Goal: Task Accomplishment & Management: Manage account settings

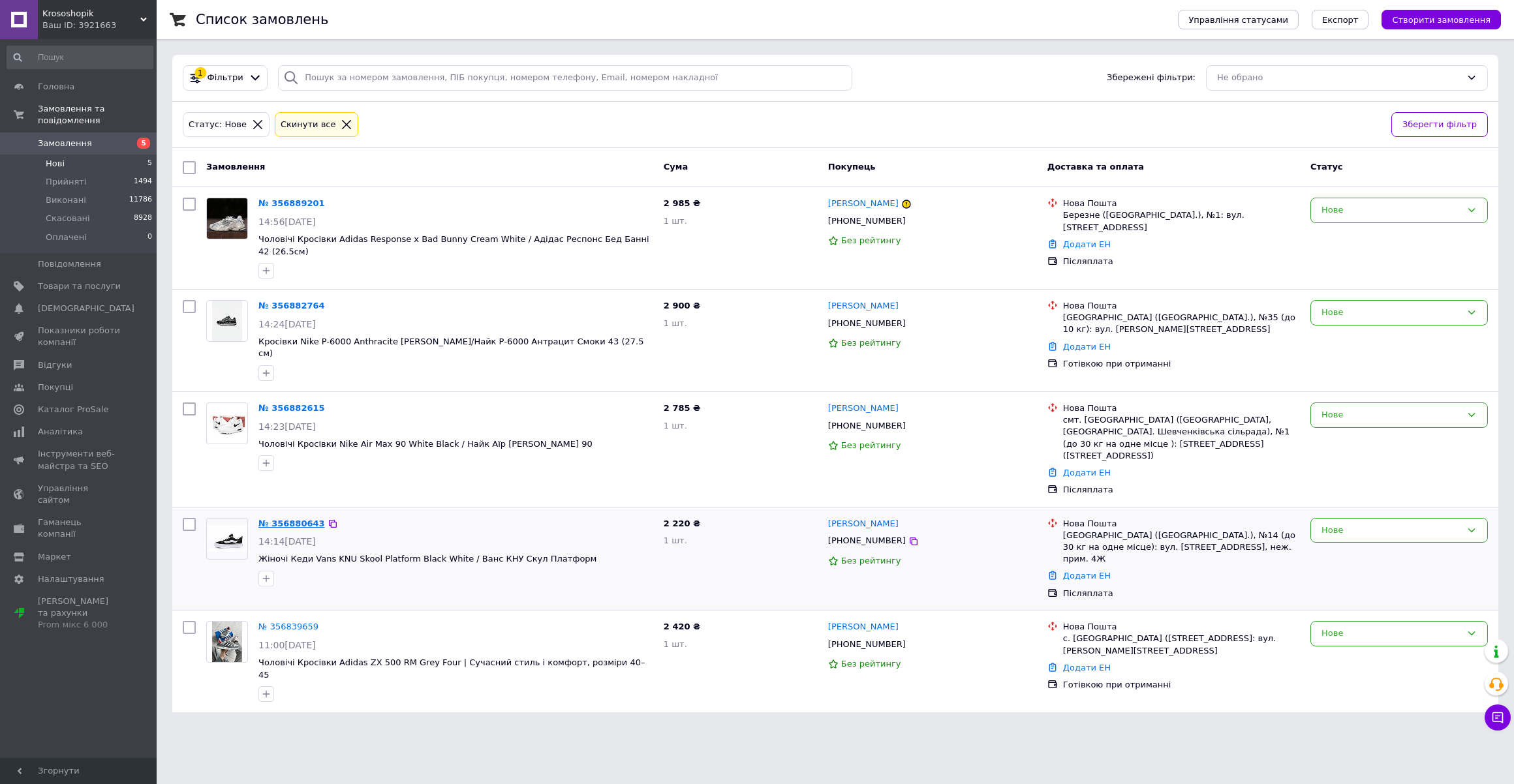
click at [288, 519] on link "№ 356880643" at bounding box center [291, 523] width 66 height 9
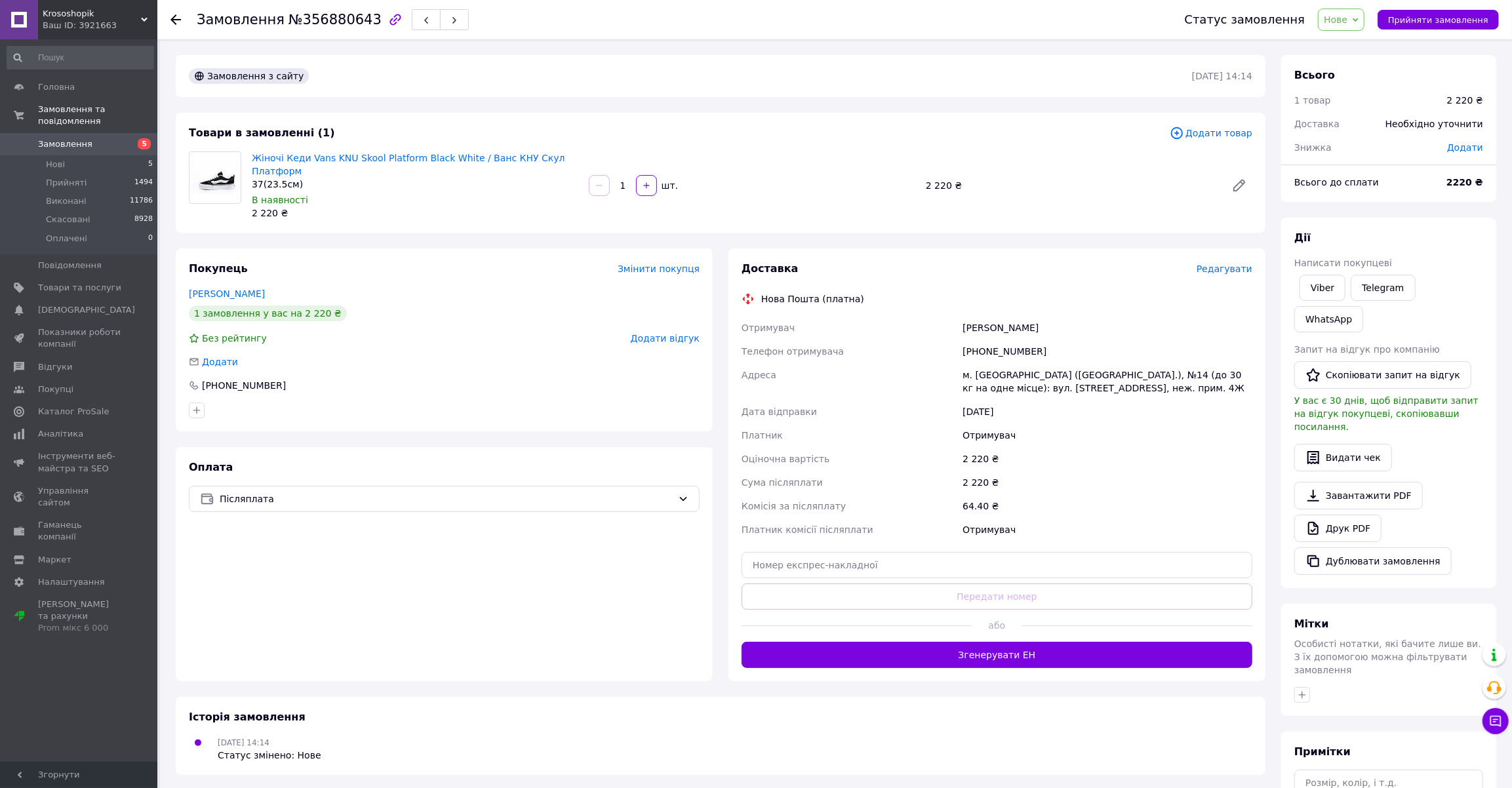
click at [987, 343] on div "[PHONE_NUMBER]" at bounding box center [1107, 351] width 295 height 24
drag, startPoint x: 987, startPoint y: 343, endPoint x: 996, endPoint y: 348, distance: 10.3
copy div "380674466538"
click at [351, 154] on link "Жіночі Кеди Vans KNU Skool Platform Black White / Ванс КНУ Скул Платформ" at bounding box center [408, 164] width 313 height 24
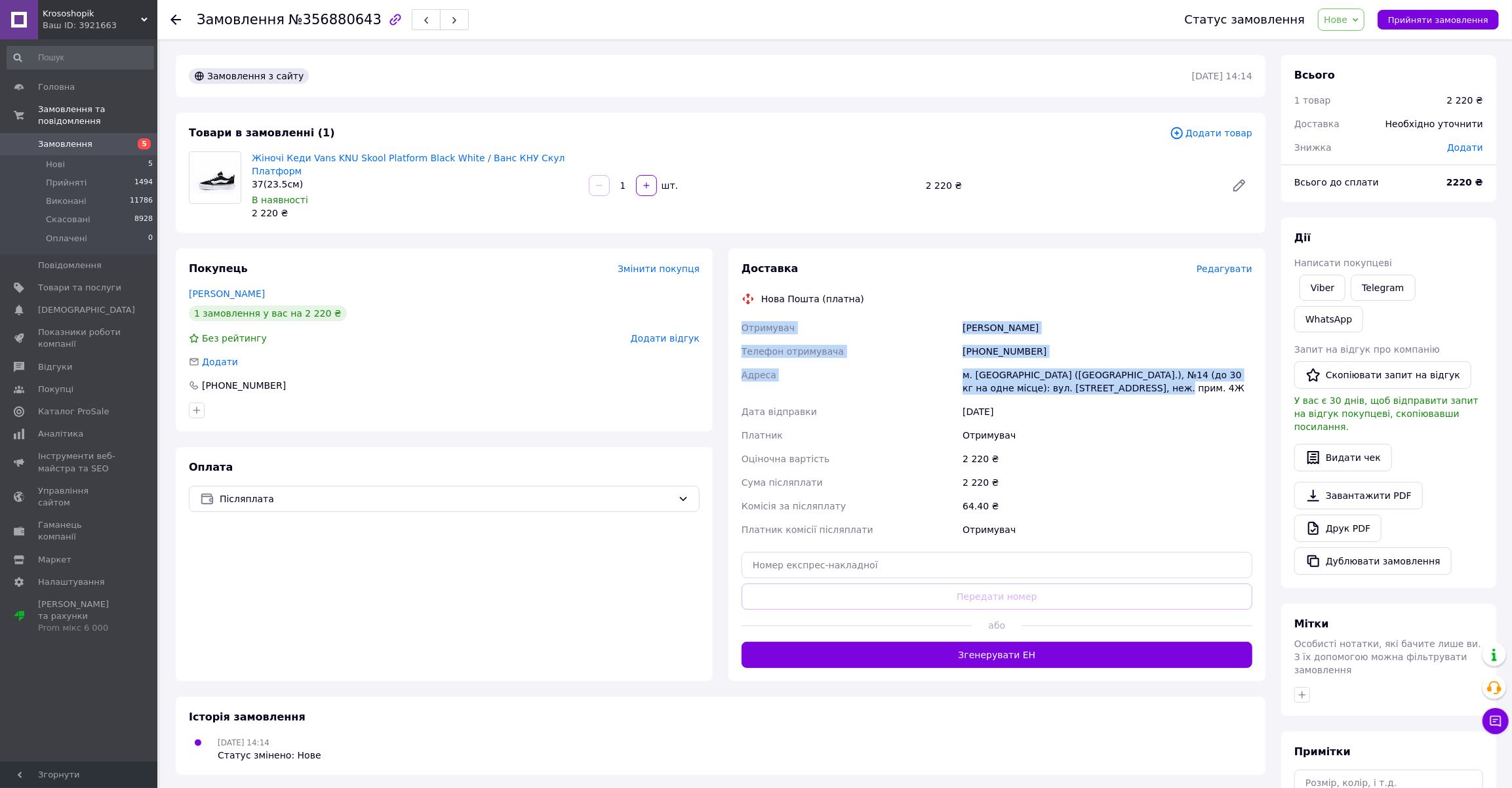
drag, startPoint x: 740, startPoint y: 310, endPoint x: 1126, endPoint y: 376, distance: 391.6
click at [1126, 376] on div "Доставка Редагувати Нова Пошта (платна) Отримувач [PERSON_NAME] Телефон отримув…" at bounding box center [996, 465] width 537 height 433
copy div "Отримувач [PERSON_NAME] Телефон отримувача [PHONE_NUMBER] Адреса м. [GEOGRAPHIC…"
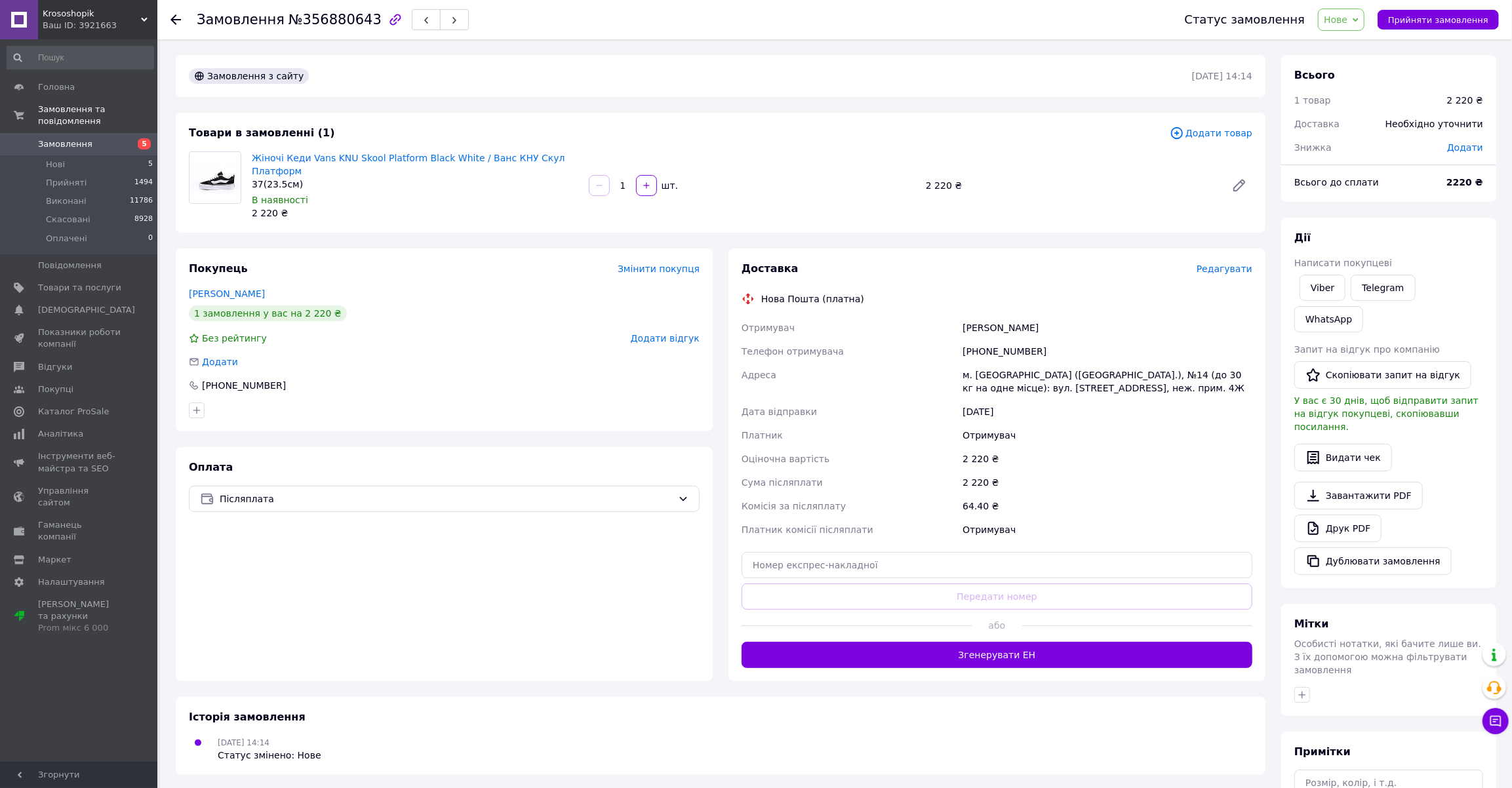
click at [249, 213] on div "Товари в замовленні (1) Додати товар Жіночі Кеди Vans KNU Skool Platform Black …" at bounding box center [720, 173] width 1089 height 120
drag, startPoint x: 248, startPoint y: 153, endPoint x: 457, endPoint y: 156, distance: 209.0
click at [457, 156] on div "Жіночі Кеди Vans KNU Skool Platform Black White / Ванс КНУ Скул Платформ 37(23.…" at bounding box center [415, 185] width 337 height 73
copy link "Жіночі Кеди Vans KNU Skool Platform Black White"
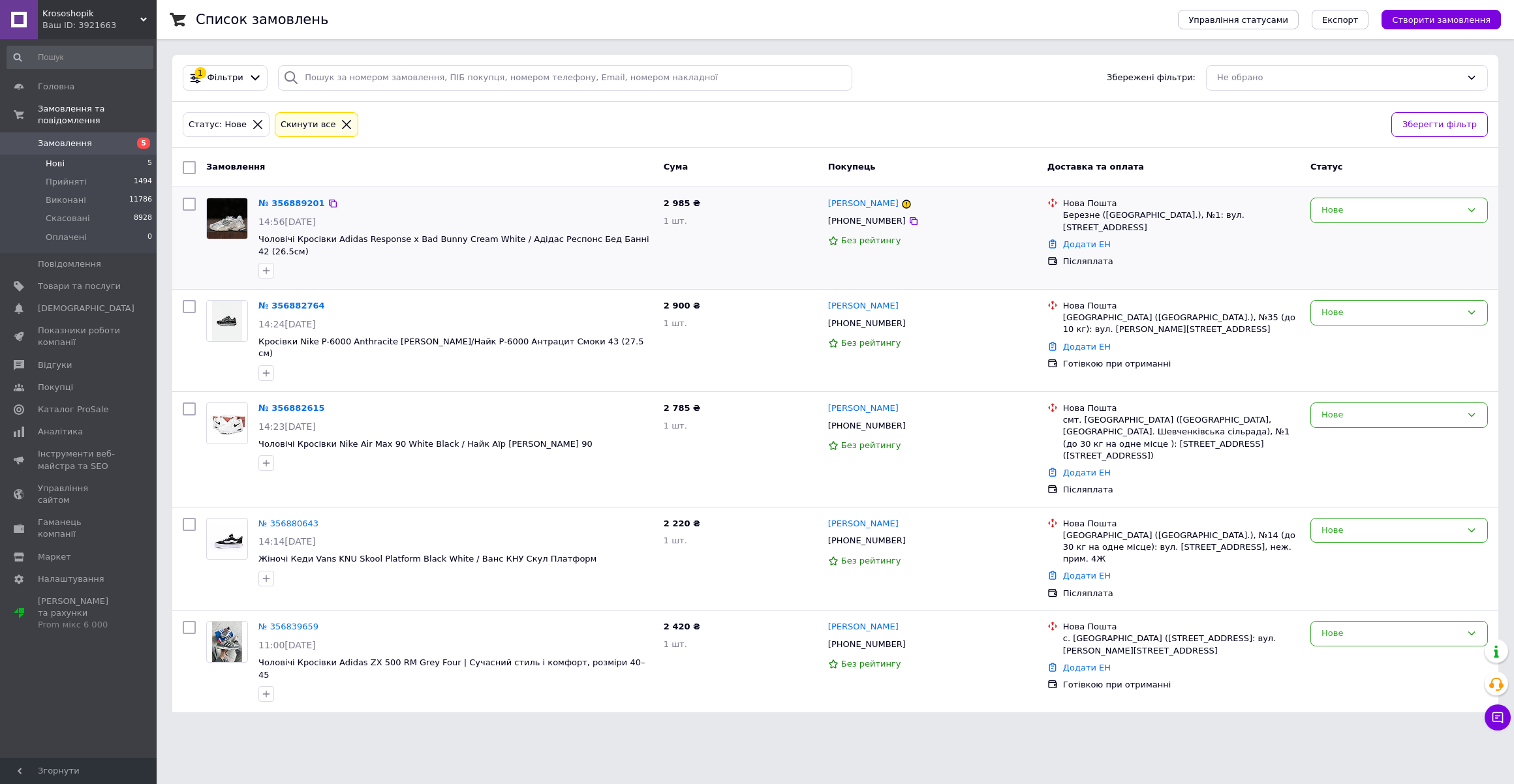
click at [228, 257] on div at bounding box center [227, 238] width 52 height 92
click at [293, 403] on link "№ 356882615" at bounding box center [291, 408] width 66 height 9
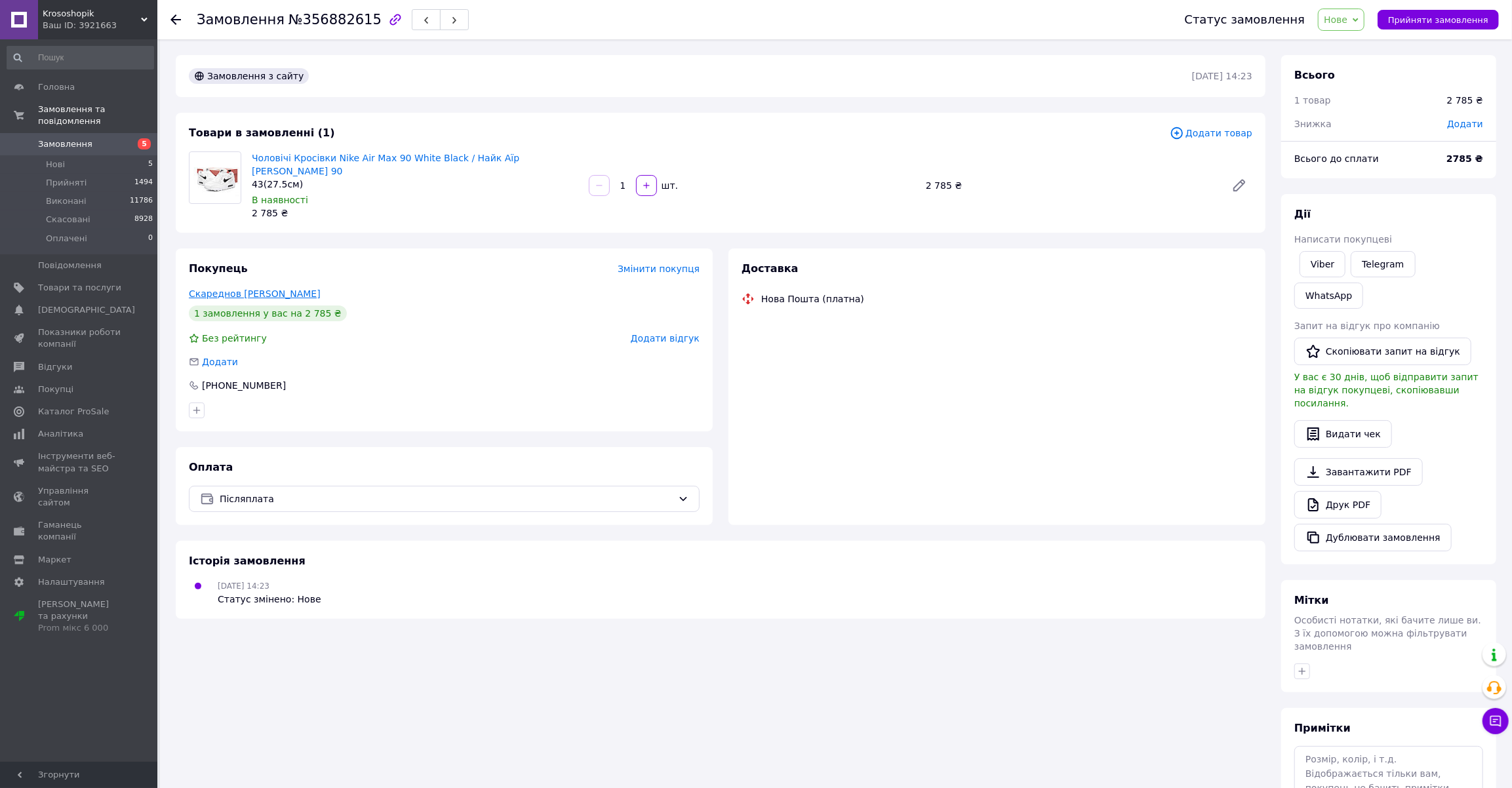
click at [240, 289] on link "Скареднов [PERSON_NAME]" at bounding box center [255, 293] width 132 height 10
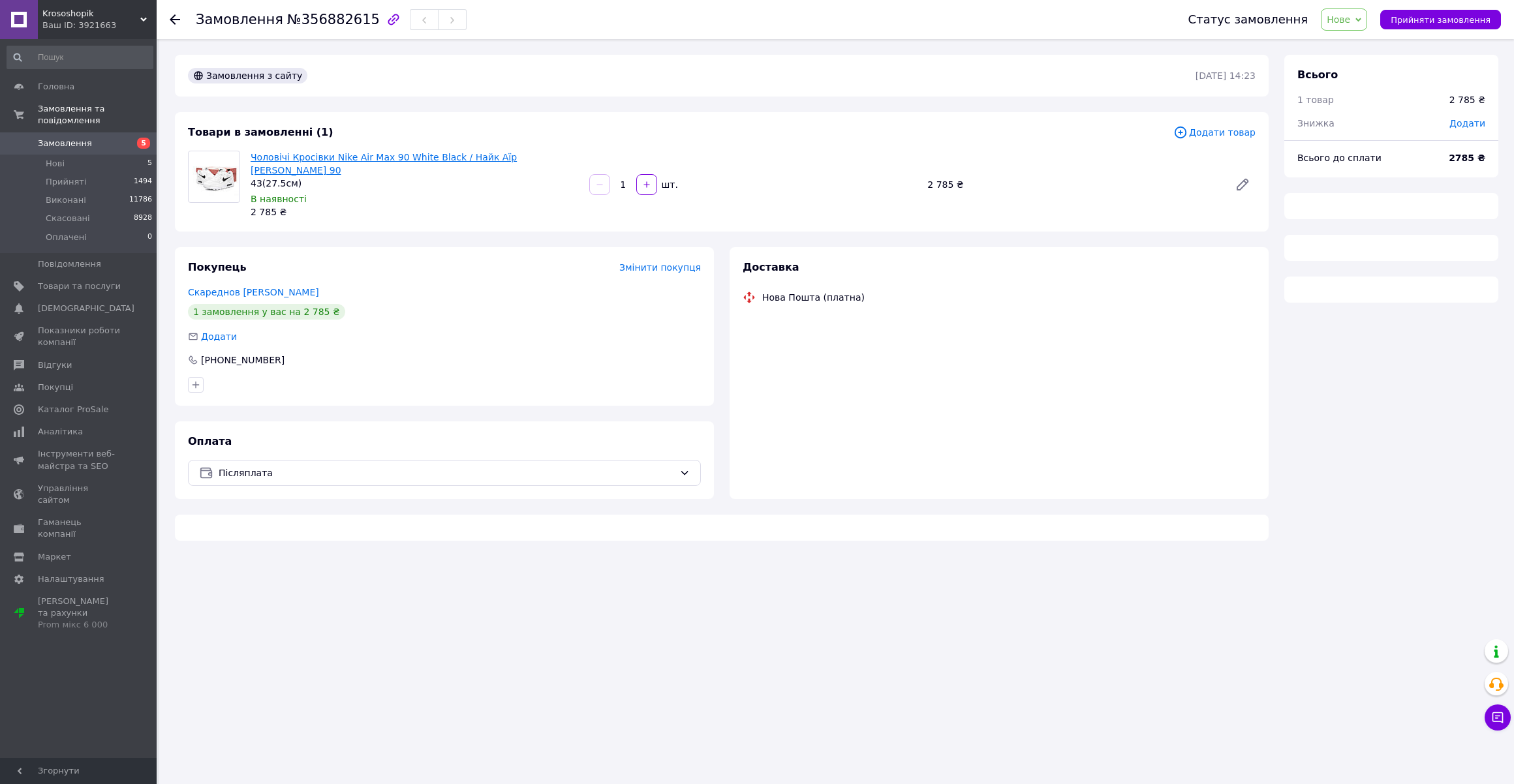
click at [367, 153] on link "Чоловічі Кросівки Nike Air Max 90 White Black / Найк Аїр [PERSON_NAME] 90" at bounding box center [384, 163] width 267 height 24
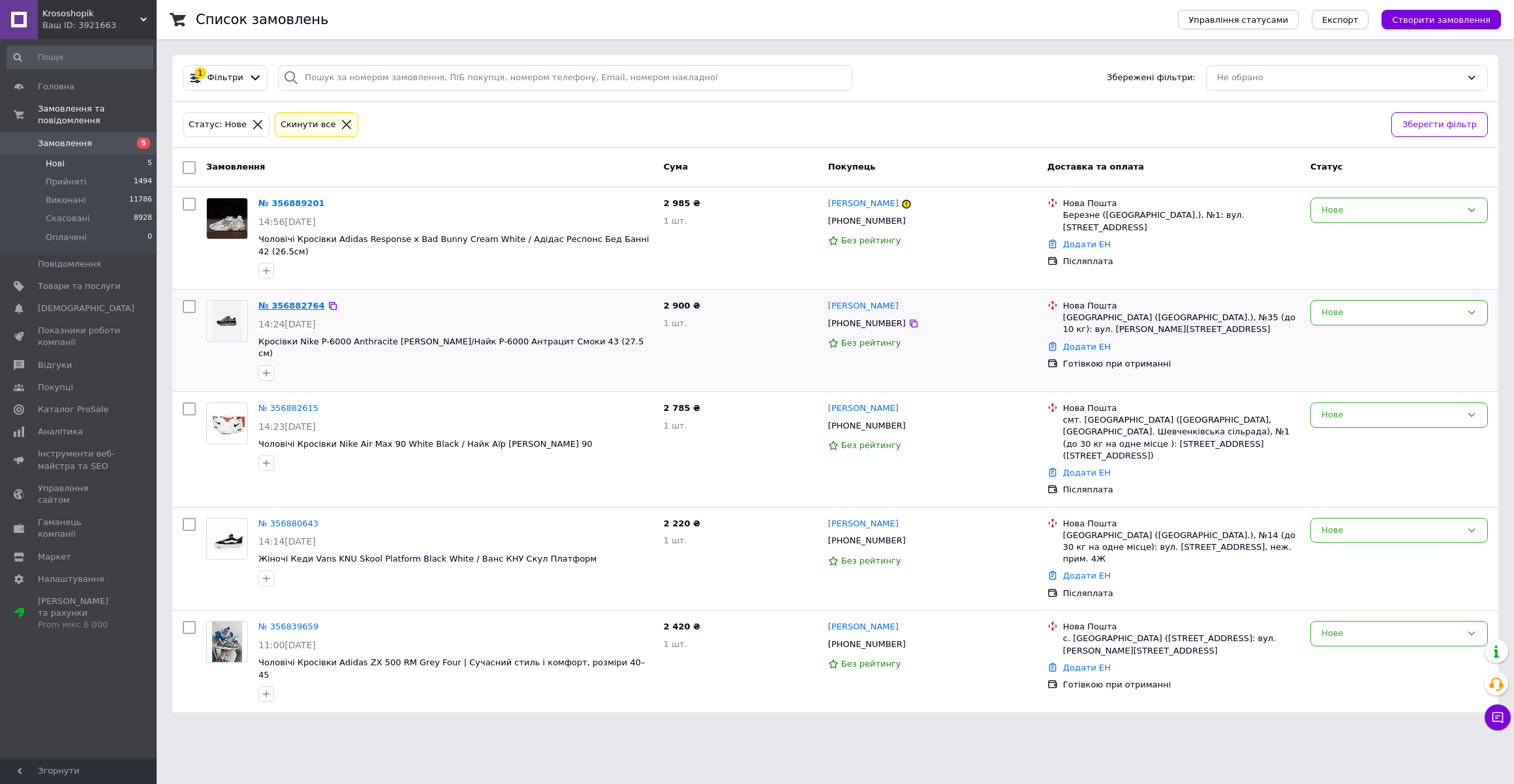
click at [271, 300] on link "№ 356882764" at bounding box center [291, 305] width 66 height 9
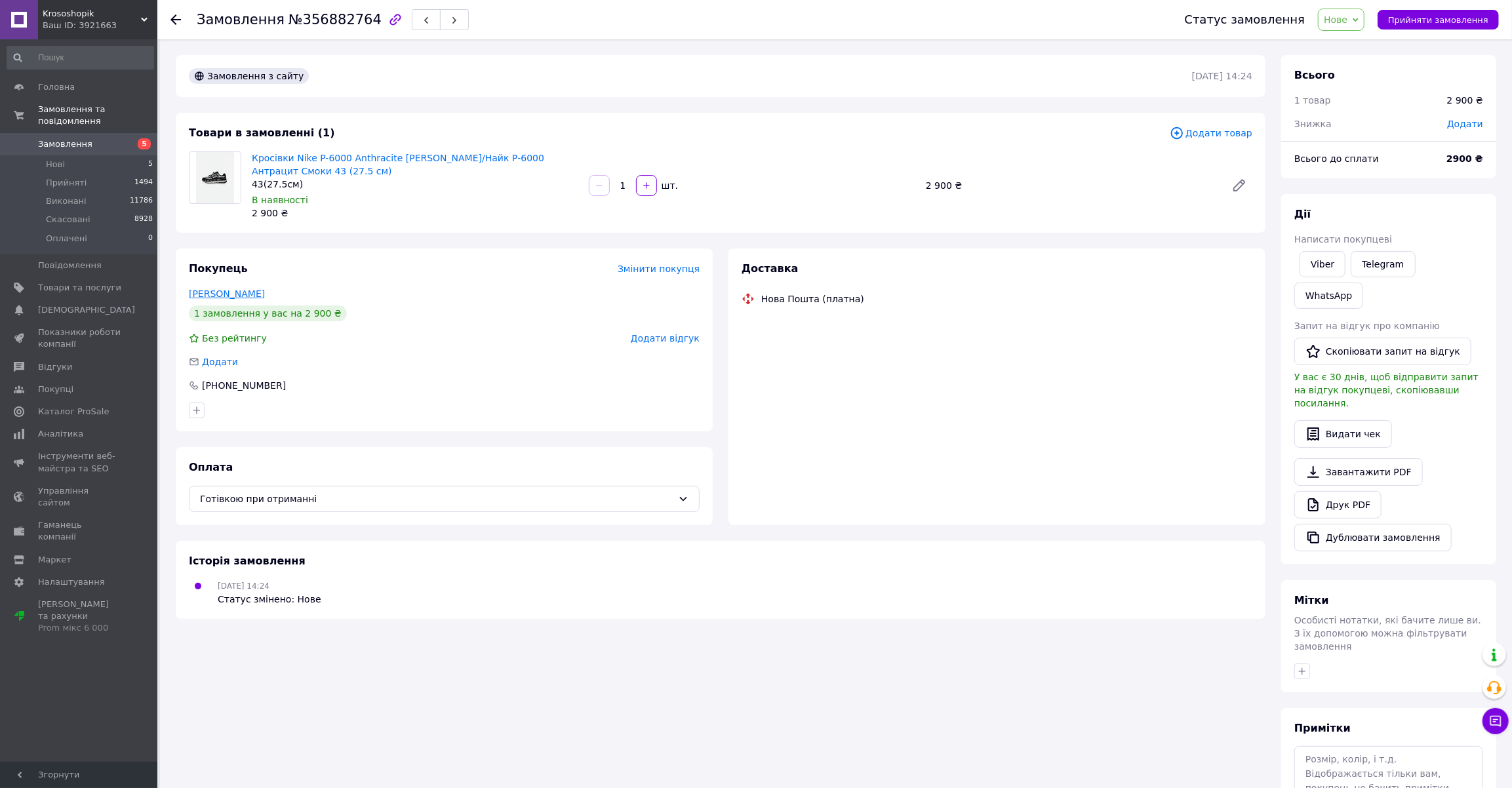
click at [230, 291] on link "[PERSON_NAME]" at bounding box center [227, 293] width 76 height 10
click at [361, 159] on link "Кросівки Nike P-6000 Anthracite [PERSON_NAME]/Найк Р-6000 Антрацит Смоки 43 (27…" at bounding box center [398, 164] width 293 height 24
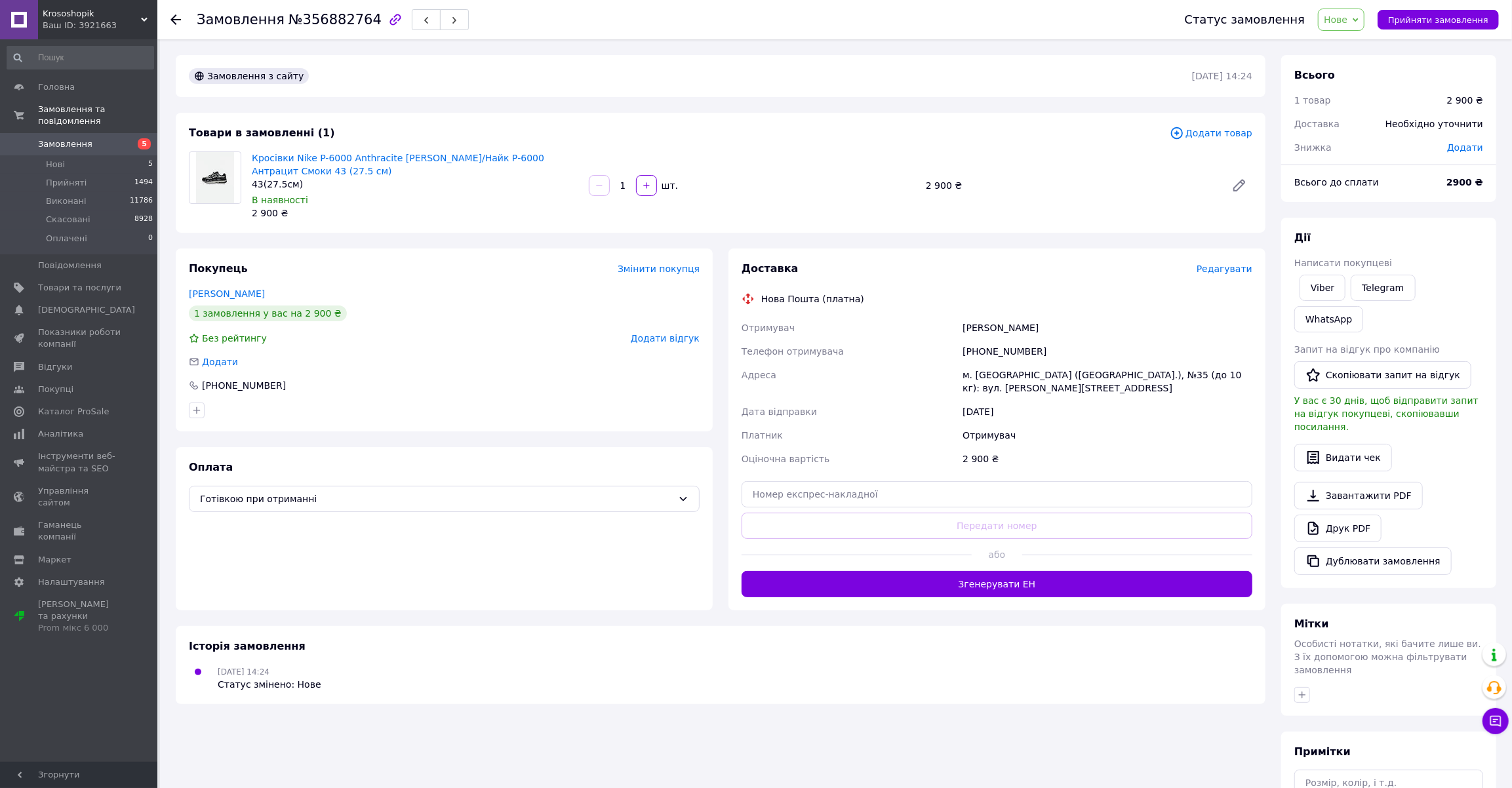
click at [1026, 343] on div "[PHONE_NUMBER]" at bounding box center [1107, 351] width 295 height 24
drag, startPoint x: 1026, startPoint y: 343, endPoint x: 1015, endPoint y: 346, distance: 11.4
click at [1015, 346] on div "[PHONE_NUMBER]" at bounding box center [1107, 351] width 295 height 24
copy div "380674476750"
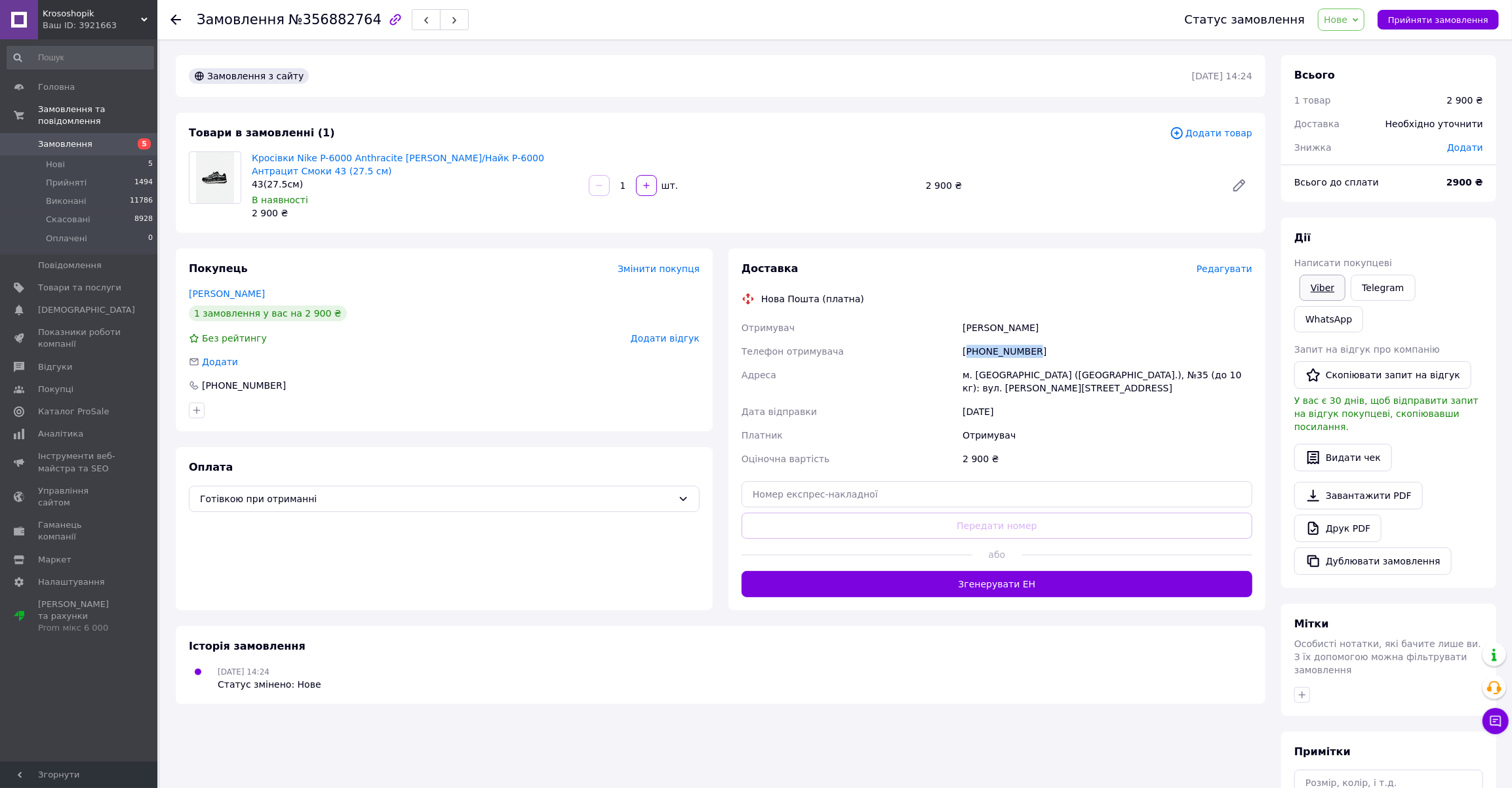
drag, startPoint x: 1379, startPoint y: 293, endPoint x: 1308, endPoint y: 279, distance: 72.4
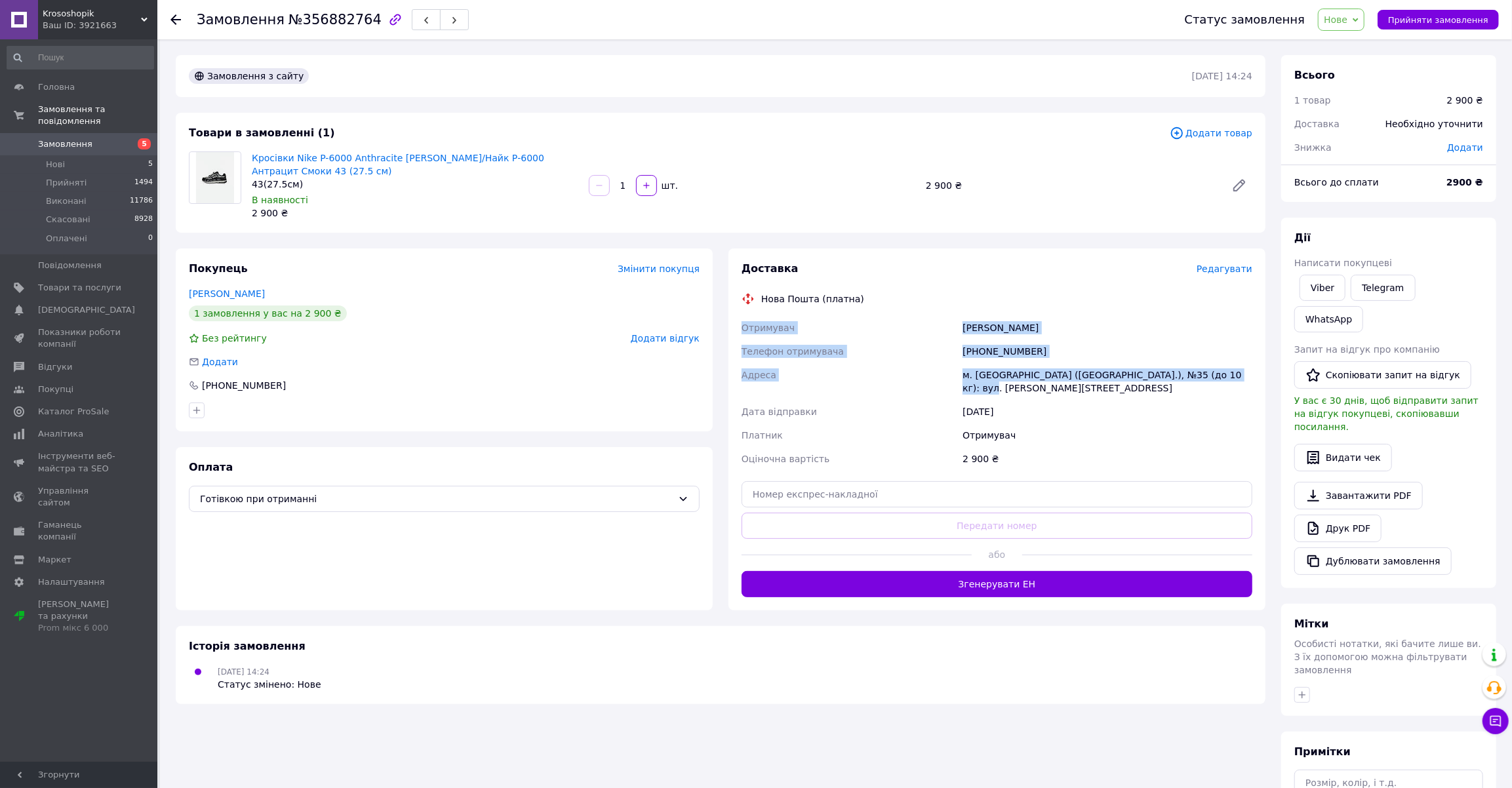
drag, startPoint x: 740, startPoint y: 324, endPoint x: 1231, endPoint y: 367, distance: 492.9
click at [1231, 367] on div "Отримувач [PERSON_NAME] Телефон отримувача [PHONE_NUMBER] Адреса [PERSON_NAME].…" at bounding box center [996, 393] width 516 height 155
copy div "Отримувач [PERSON_NAME] Телефон отримувача [PHONE_NUMBER] Адреса [PERSON_NAME].…"
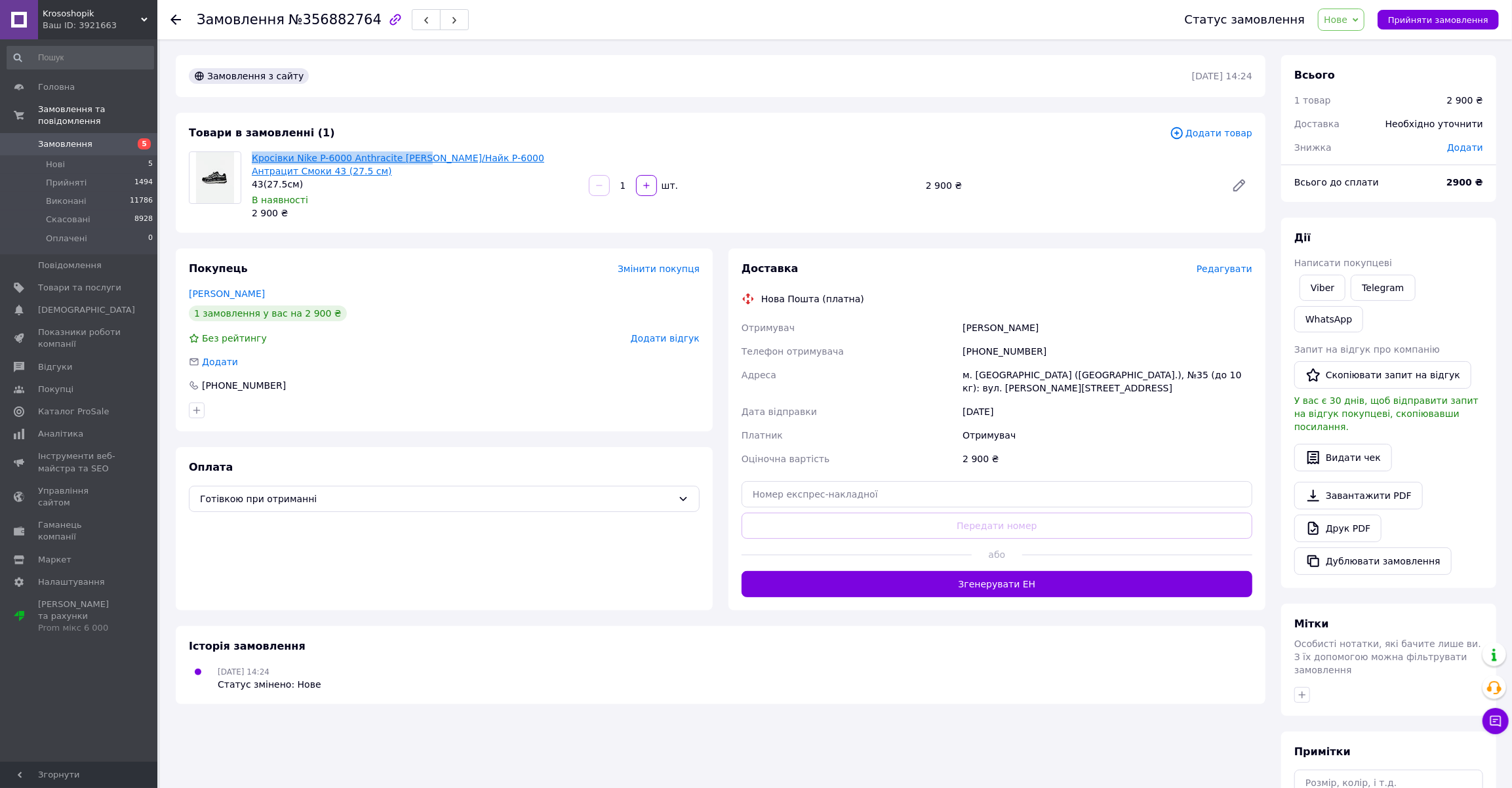
drag, startPoint x: 246, startPoint y: 154, endPoint x: 415, endPoint y: 157, distance: 169.0
click at [415, 157] on div "Кросівки Nike P-6000 Anthracite [PERSON_NAME]/Найк Р-6000 Антрацит Смоки 43 (27…" at bounding box center [415, 185] width 337 height 73
copy link "Кросівки Nike P-6000 Anthracite [PERSON_NAME]"
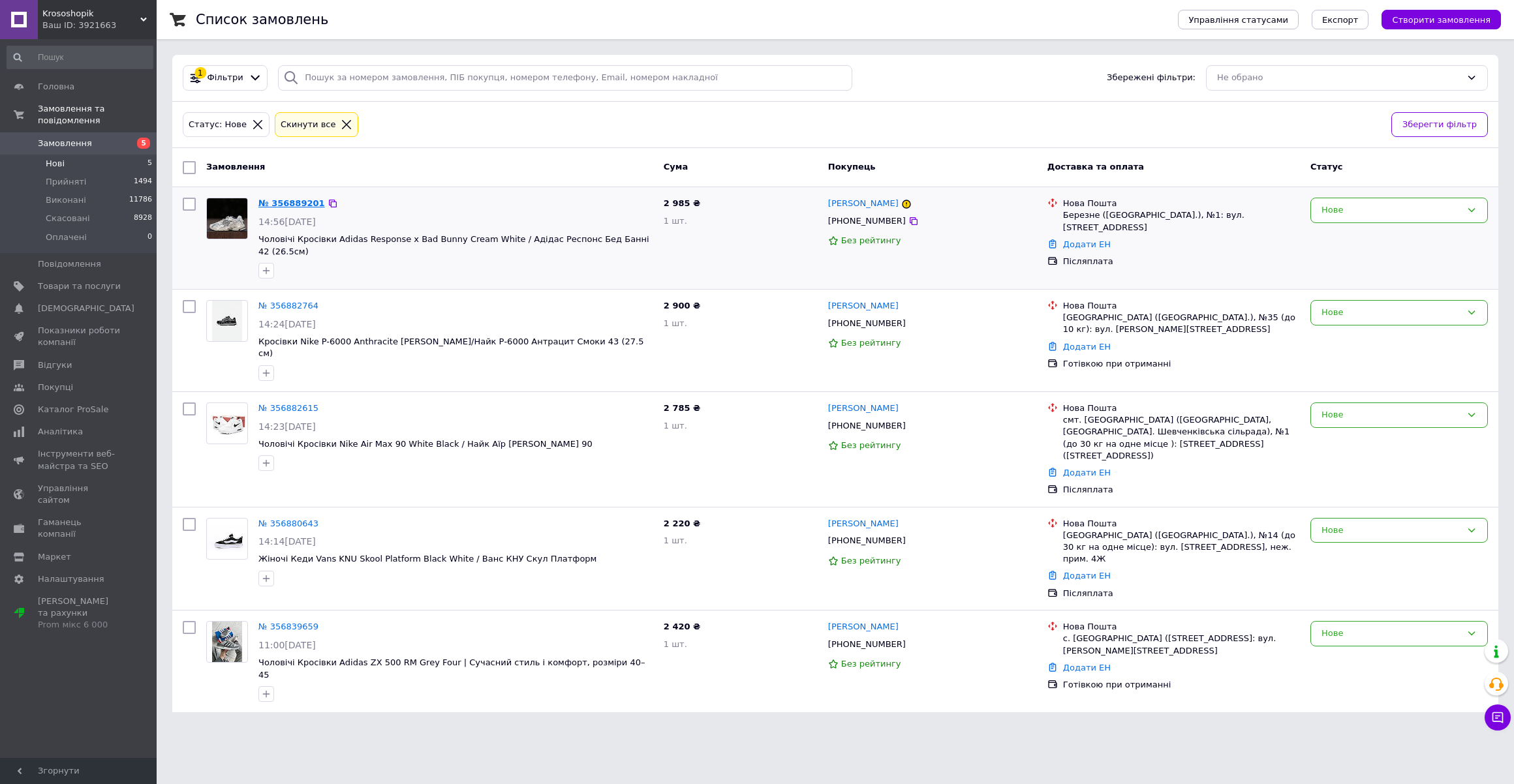
click at [295, 203] on link "№ 356889201" at bounding box center [291, 203] width 66 height 9
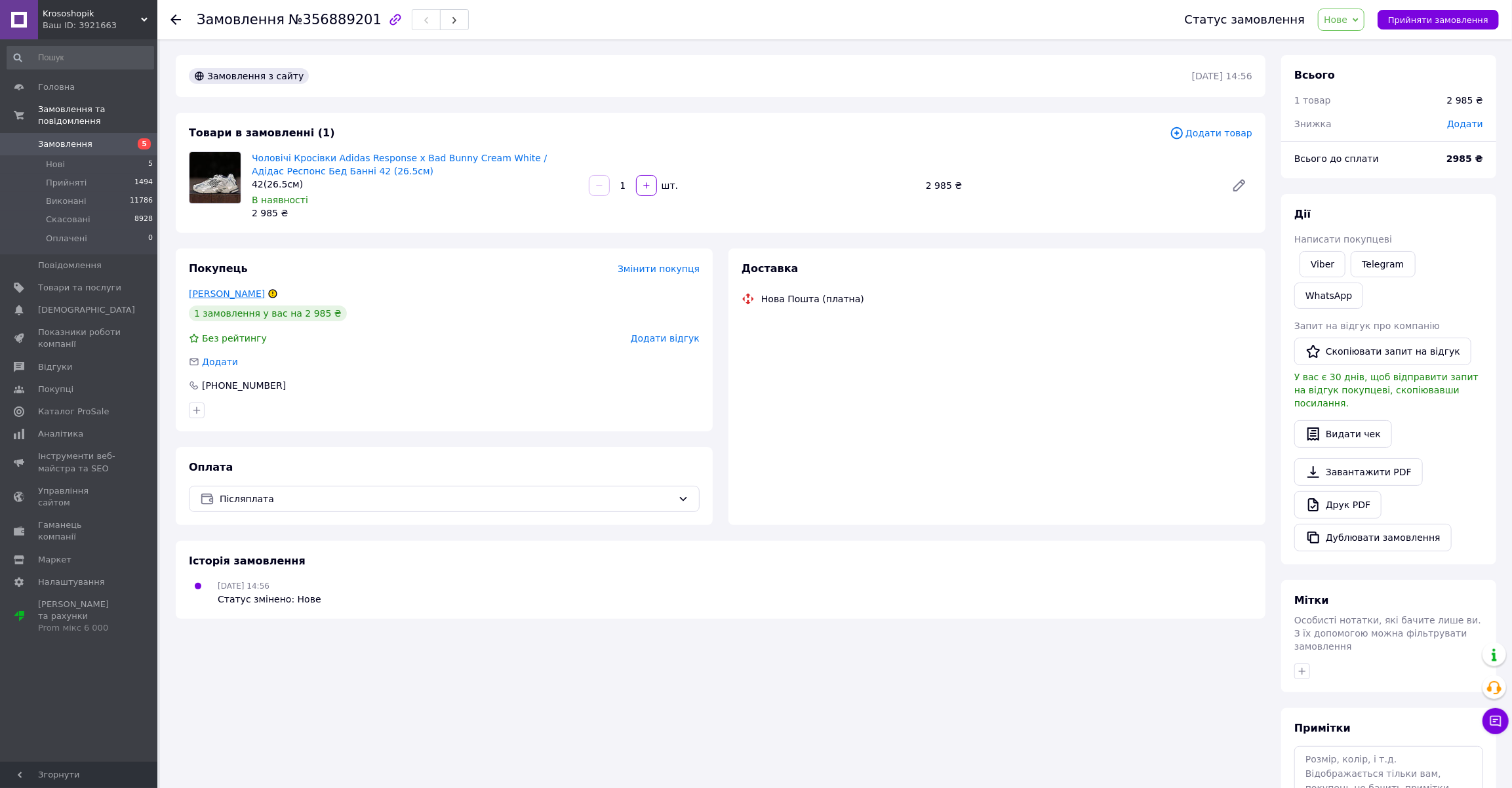
click at [233, 291] on link "[PERSON_NAME]" at bounding box center [227, 293] width 76 height 10
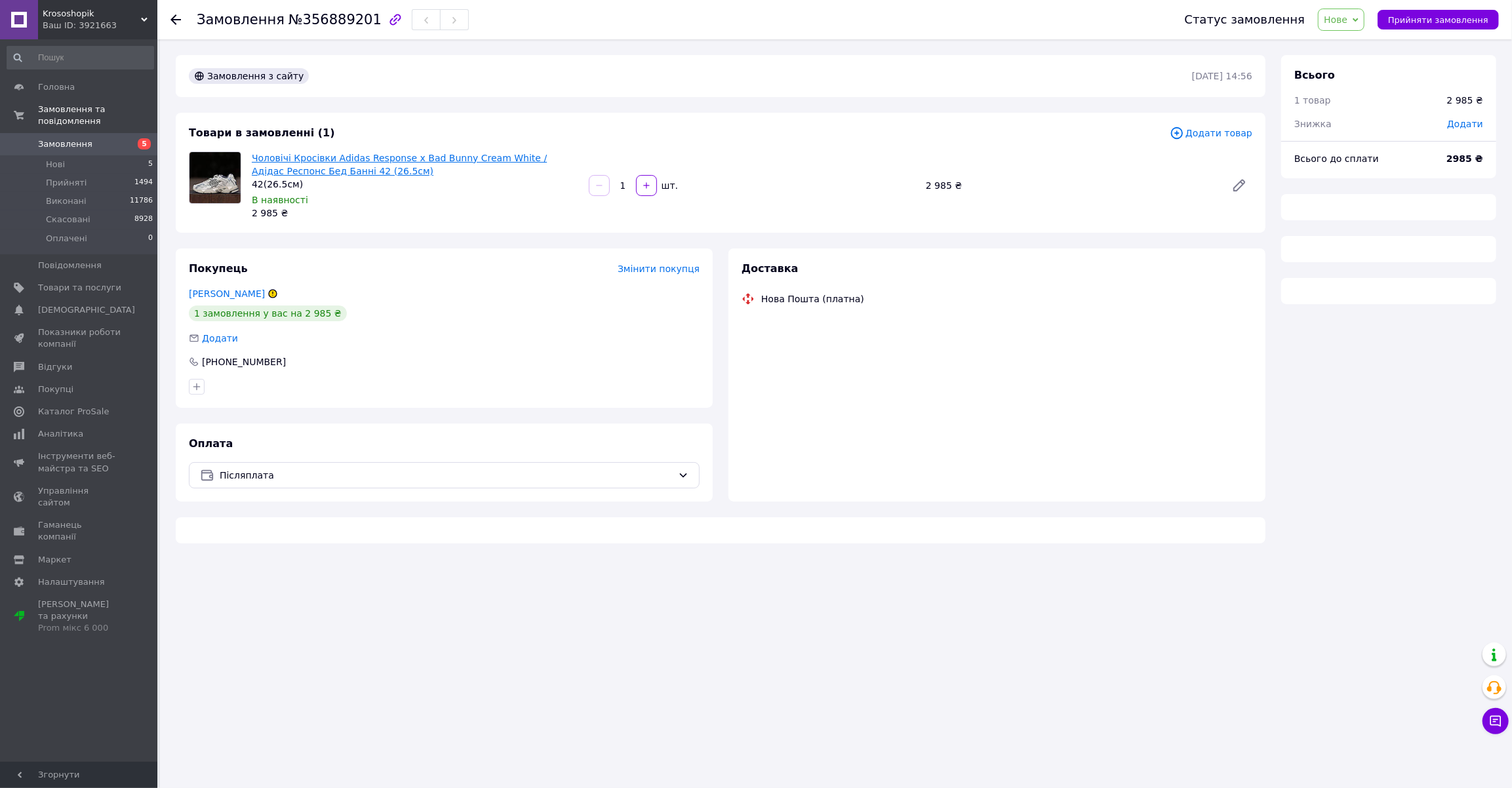
click at [305, 164] on link "Чоловічі Кросівки Adidas Response x Bad Bunny Cream White / Адідас Респонс Бед …" at bounding box center [399, 164] width 295 height 24
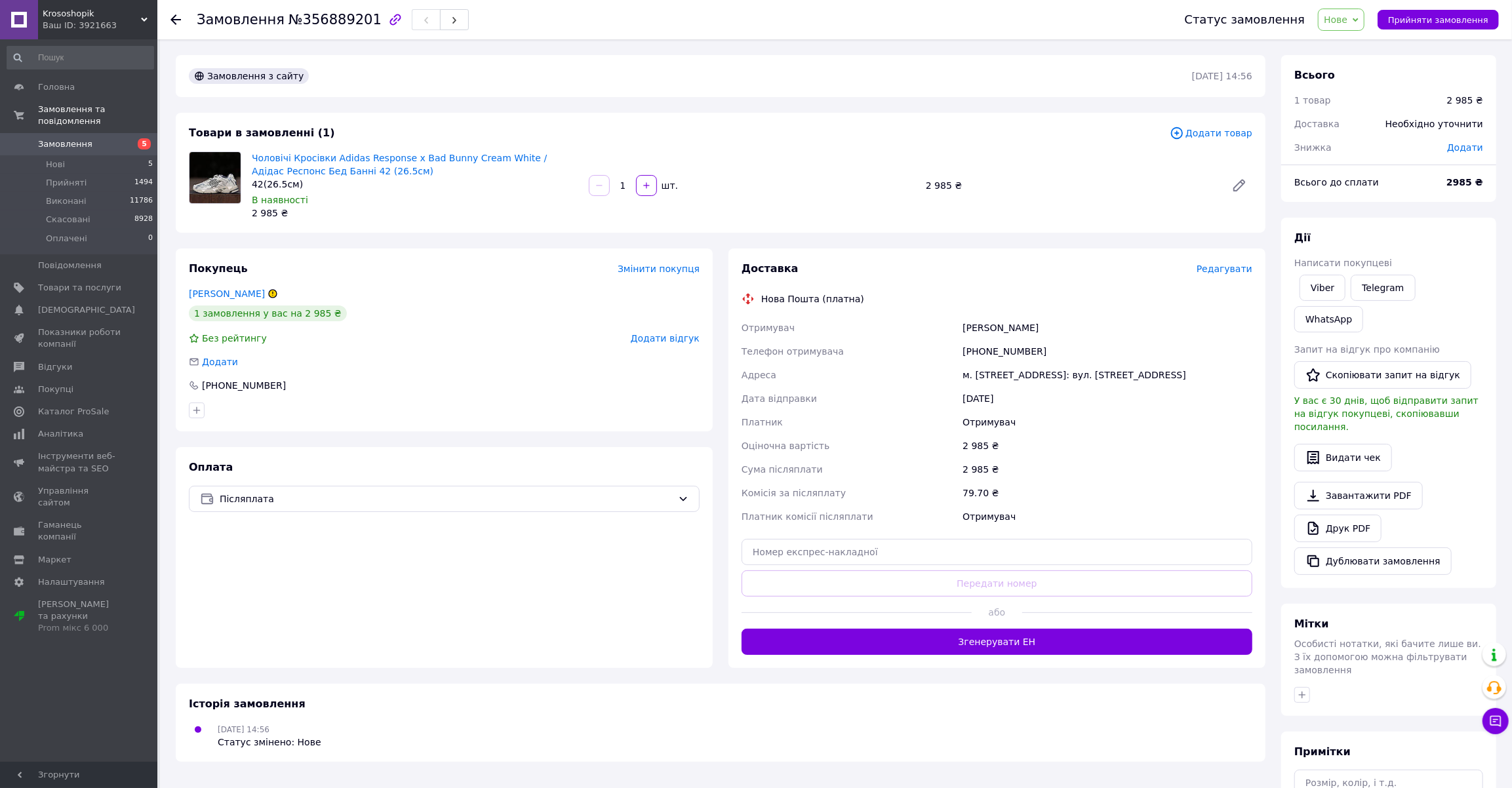
click at [999, 350] on div "[PHONE_NUMBER]" at bounding box center [1107, 351] width 295 height 24
copy div "380685821306"
drag, startPoint x: 742, startPoint y: 327, endPoint x: 1200, endPoint y: 375, distance: 460.5
click at [1200, 375] on div "Отримувач [PERSON_NAME] Телефон отримувача [PHONE_NUMBER] Адреса [PERSON_NAME].…" at bounding box center [996, 422] width 516 height 213
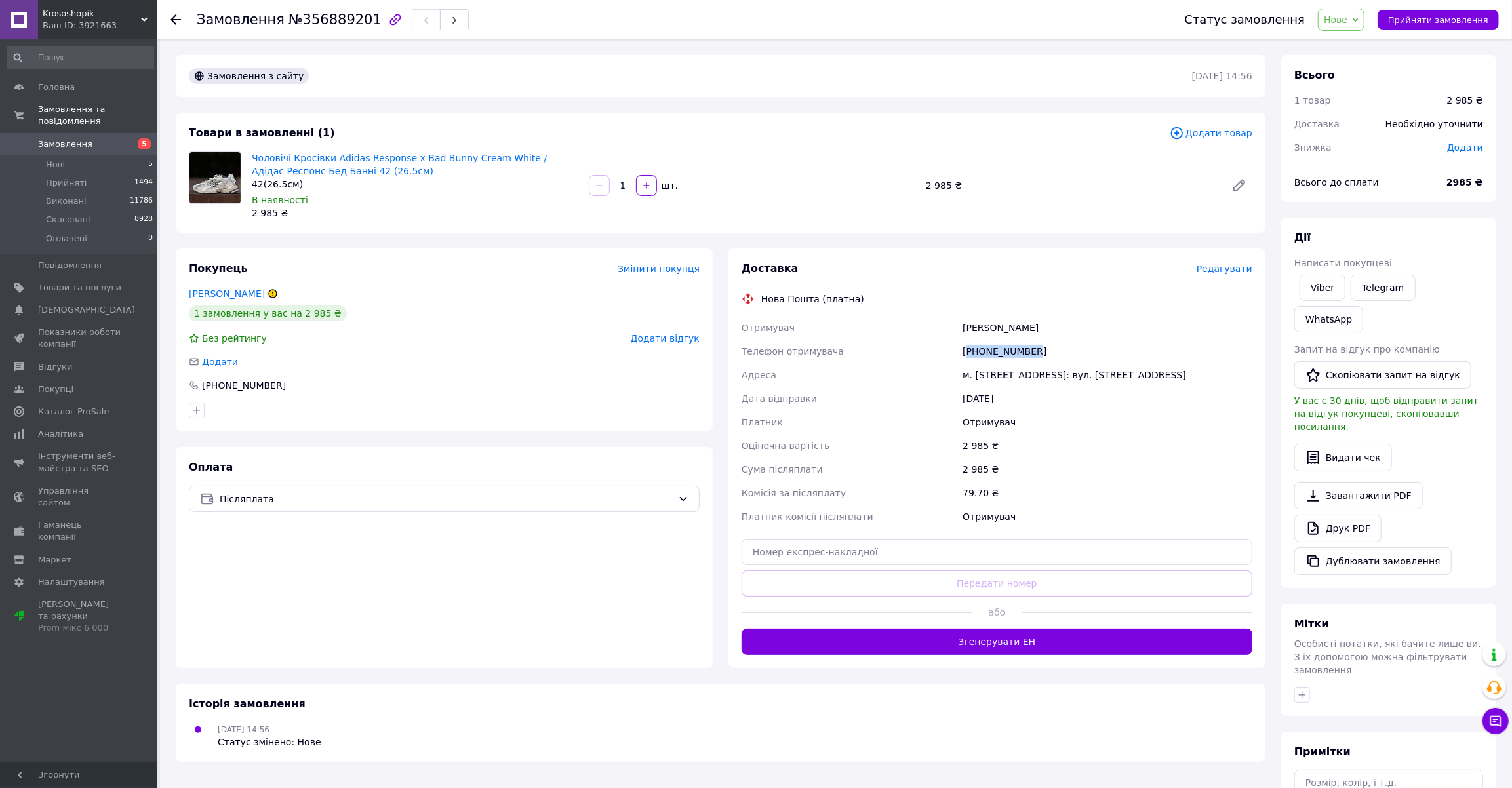
copy div "Отримувач [PERSON_NAME] Телефон отримувача [PHONE_NUMBER] Адреса [PERSON_NAME].…"
click at [279, 234] on div "Замовлення з сайту [DATE] 14:56 Товари в замовленні (1) Додати товар Чоловічі К…" at bounding box center [721, 479] width 1106 height 850
drag, startPoint x: 249, startPoint y: 152, endPoint x: 509, endPoint y: 158, distance: 260.1
click at [509, 158] on div "Чоловічі Кросівки Adidas Response x Bad Bunny Cream White / Адідас Респонс Бед …" at bounding box center [415, 185] width 337 height 73
copy link "Чоловічі Кросівки Adidas Response x Bad Bunny Cream White"
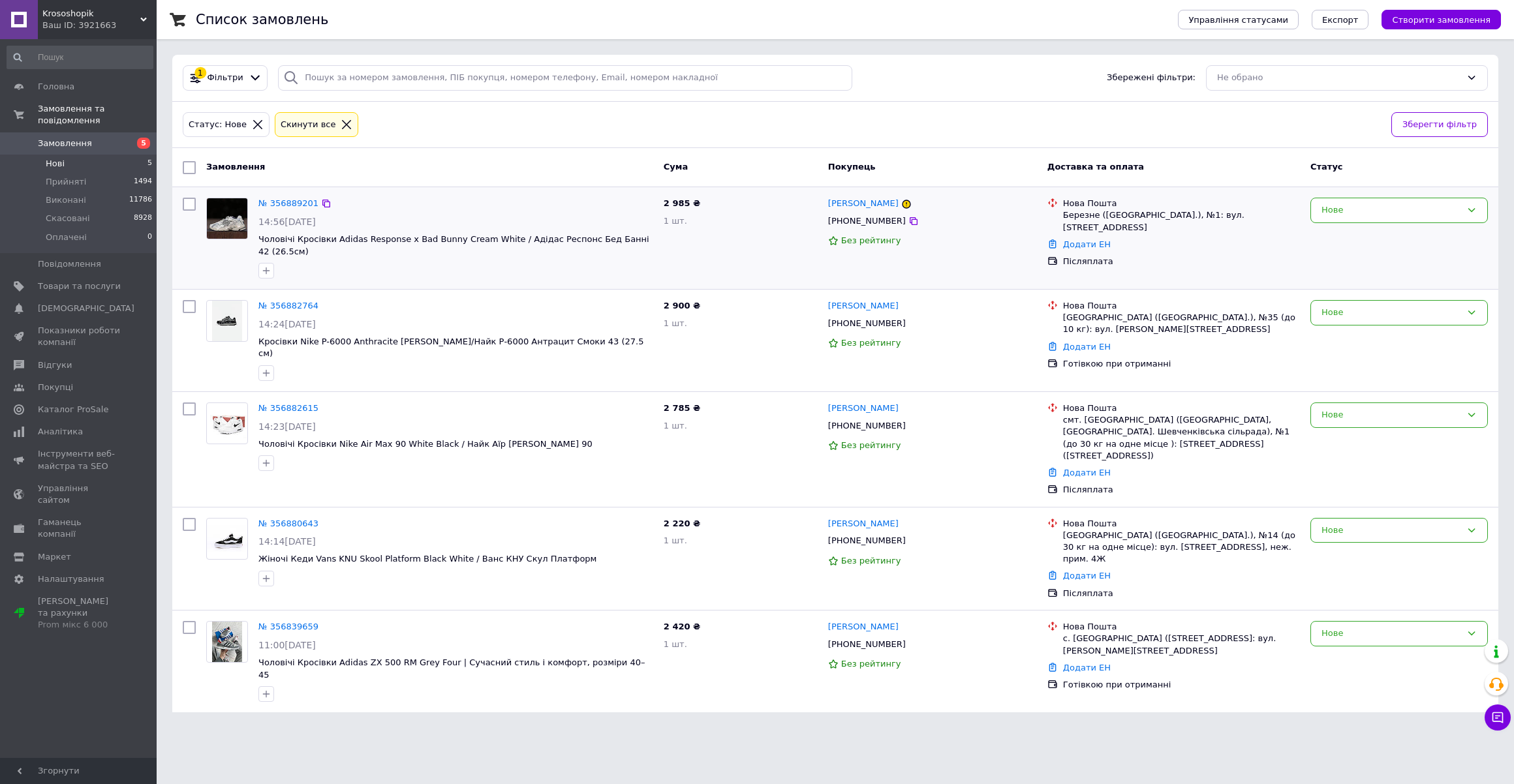
drag, startPoint x: 235, startPoint y: 257, endPoint x: 253, endPoint y: 247, distance: 20.6
click at [235, 257] on div at bounding box center [227, 238] width 52 height 92
click at [298, 202] on link "№ 356889201" at bounding box center [288, 203] width 60 height 9
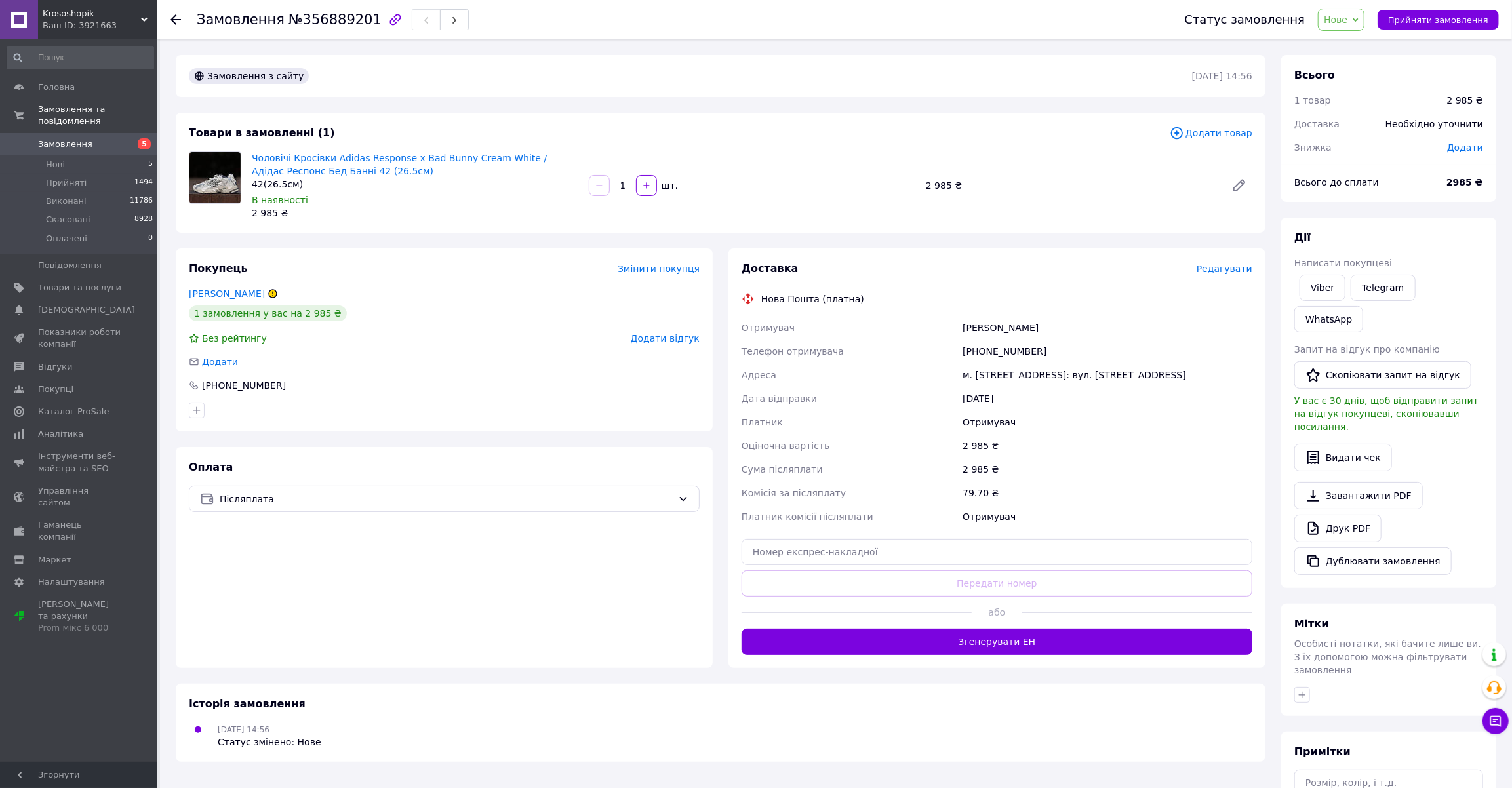
click at [973, 329] on div "[PERSON_NAME]" at bounding box center [1107, 328] width 295 height 24
copy div "[PERSON_NAME]"
click at [1016, 327] on div "[PERSON_NAME]" at bounding box center [1107, 328] width 295 height 24
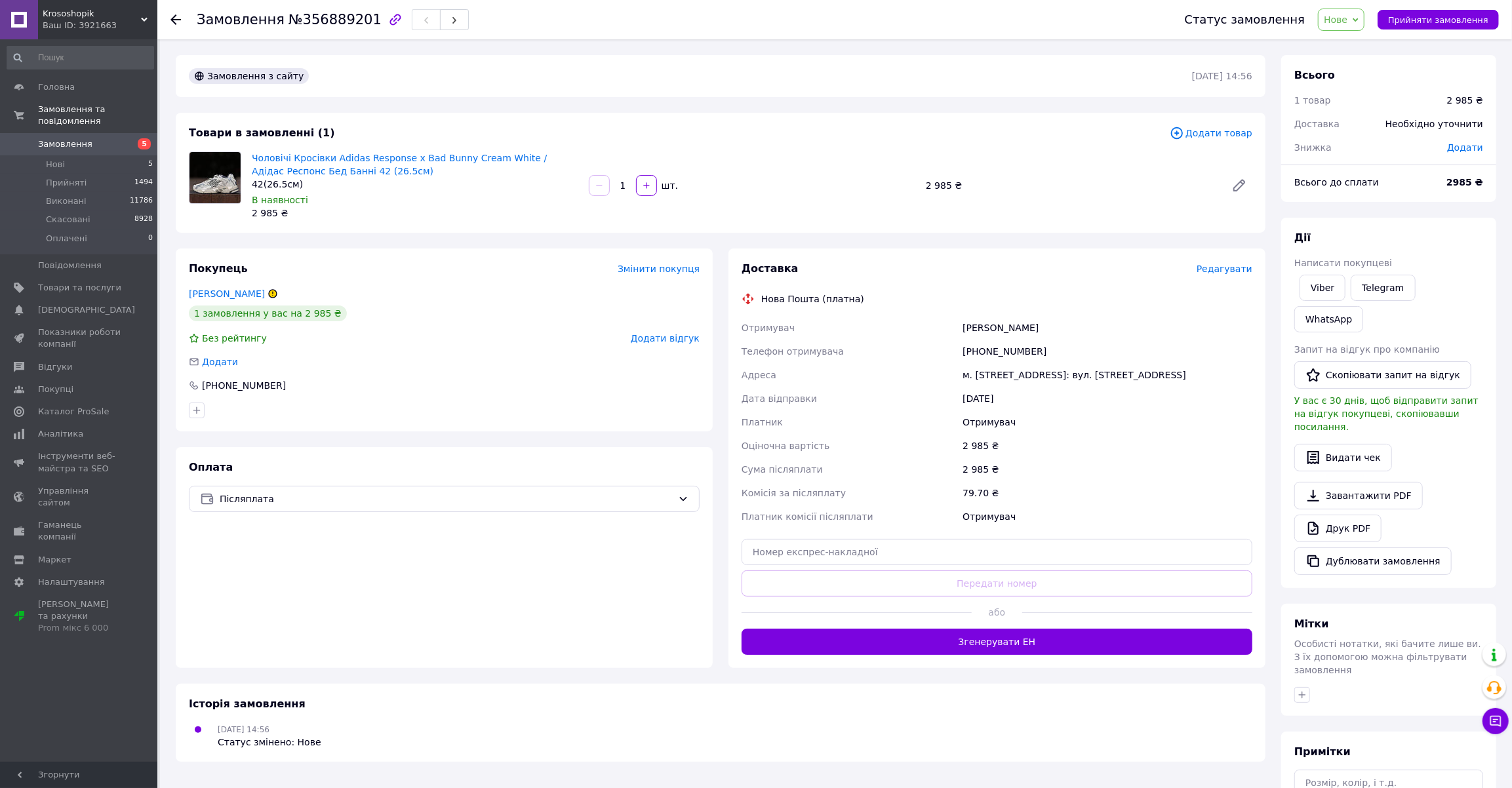
click at [992, 347] on div "[PHONE_NUMBER]" at bounding box center [1107, 351] width 295 height 24
click at [993, 347] on div "[PHONE_NUMBER]" at bounding box center [1107, 351] width 295 height 24
click at [992, 373] on div "м. [STREET_ADDRESS]: вул. [STREET_ADDRESS]" at bounding box center [1107, 374] width 295 height 24
click at [995, 345] on div "[PHONE_NUMBER]" at bounding box center [1107, 351] width 295 height 24
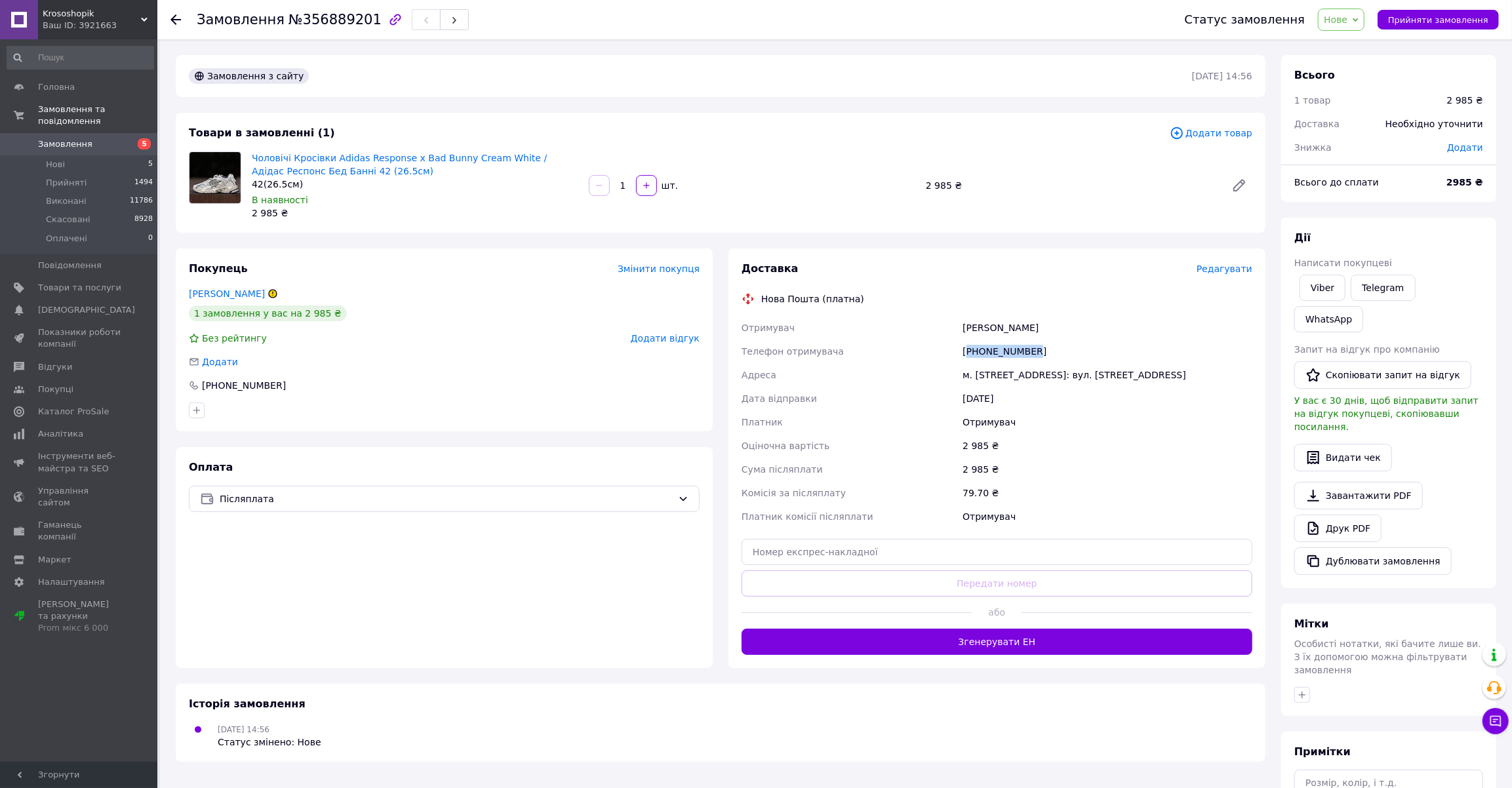
click at [995, 346] on div "[PHONE_NUMBER]" at bounding box center [1107, 351] width 295 height 24
drag, startPoint x: 1000, startPoint y: 329, endPoint x: 954, endPoint y: 331, distance: 46.0
click at [954, 331] on div "Отримувач [PERSON_NAME] Телефон отримувача [PHONE_NUMBER] Адреса [PERSON_NAME].…" at bounding box center [996, 422] width 516 height 213
click at [1440, 22] on span "Прийняти замовлення" at bounding box center [1438, 20] width 101 height 9
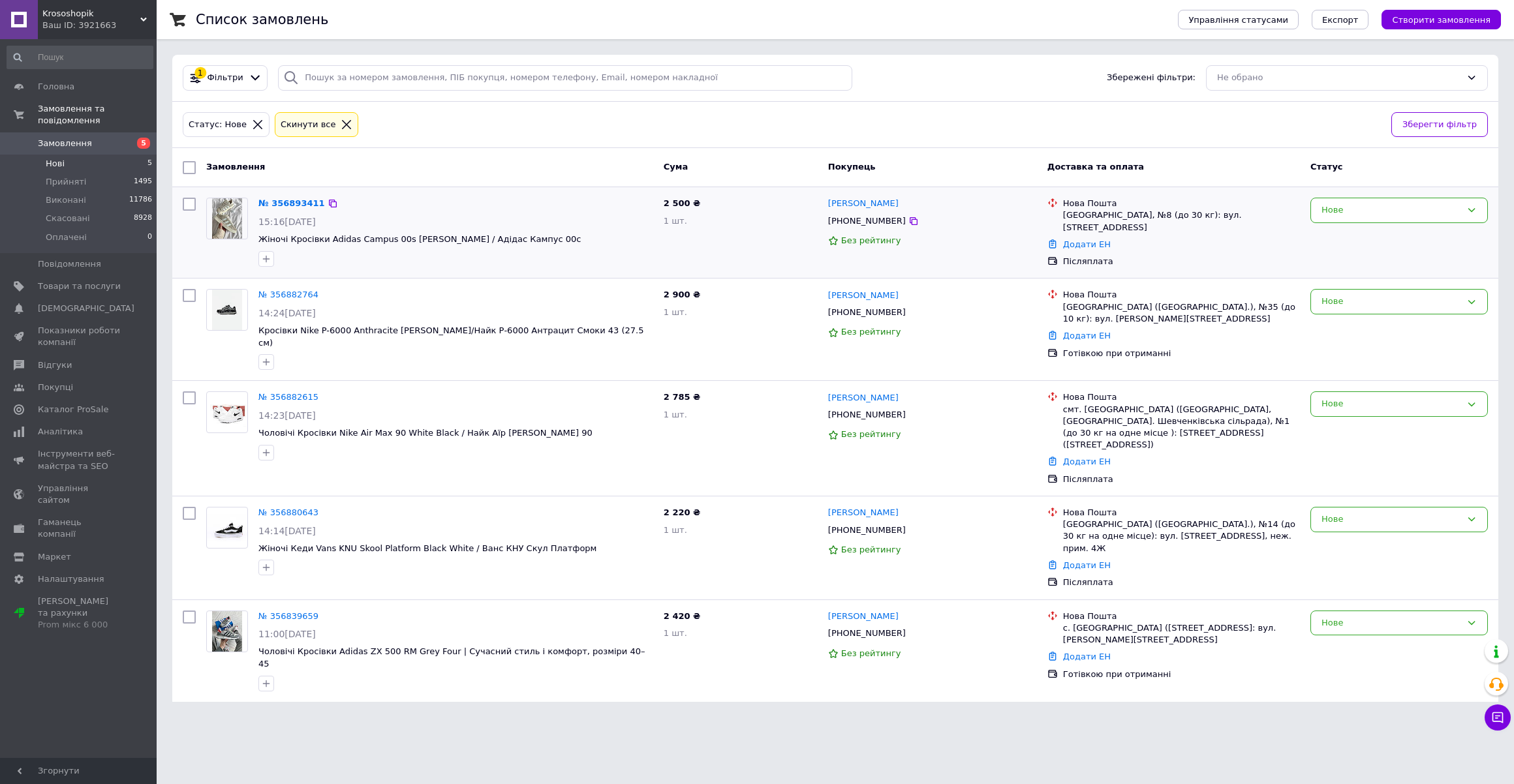
click at [294, 196] on div "№ 356893411" at bounding box center [291, 204] width 69 height 15
click at [292, 203] on link "№ 356893411" at bounding box center [291, 203] width 66 height 9
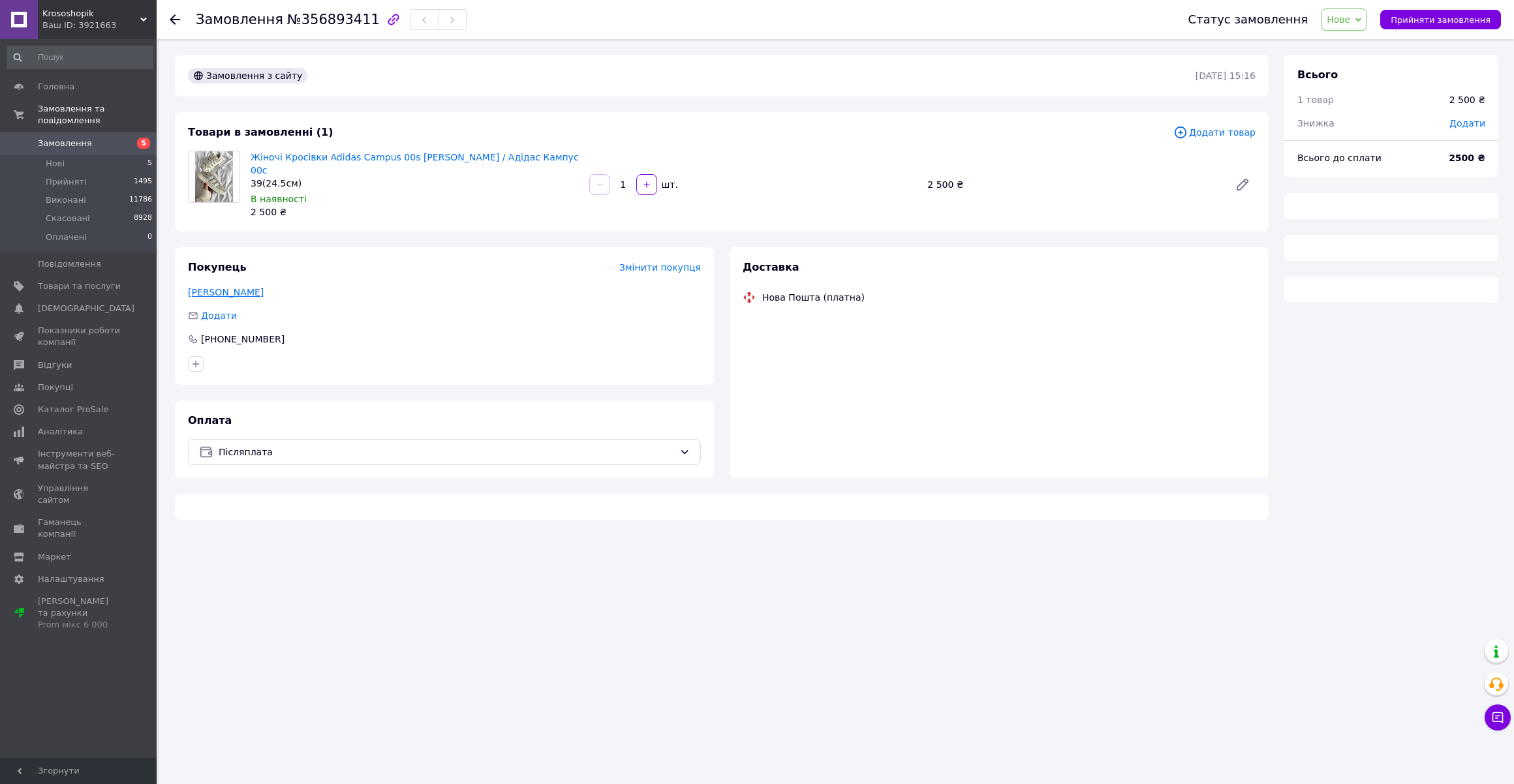
click at [249, 287] on link "Скубенко Ростислав" at bounding box center [226, 292] width 76 height 10
click at [349, 156] on link "Жіночі Кросівки Adidas Campus 00s Wonder White / Адідас Кампус 00с" at bounding box center [414, 163] width 328 height 24
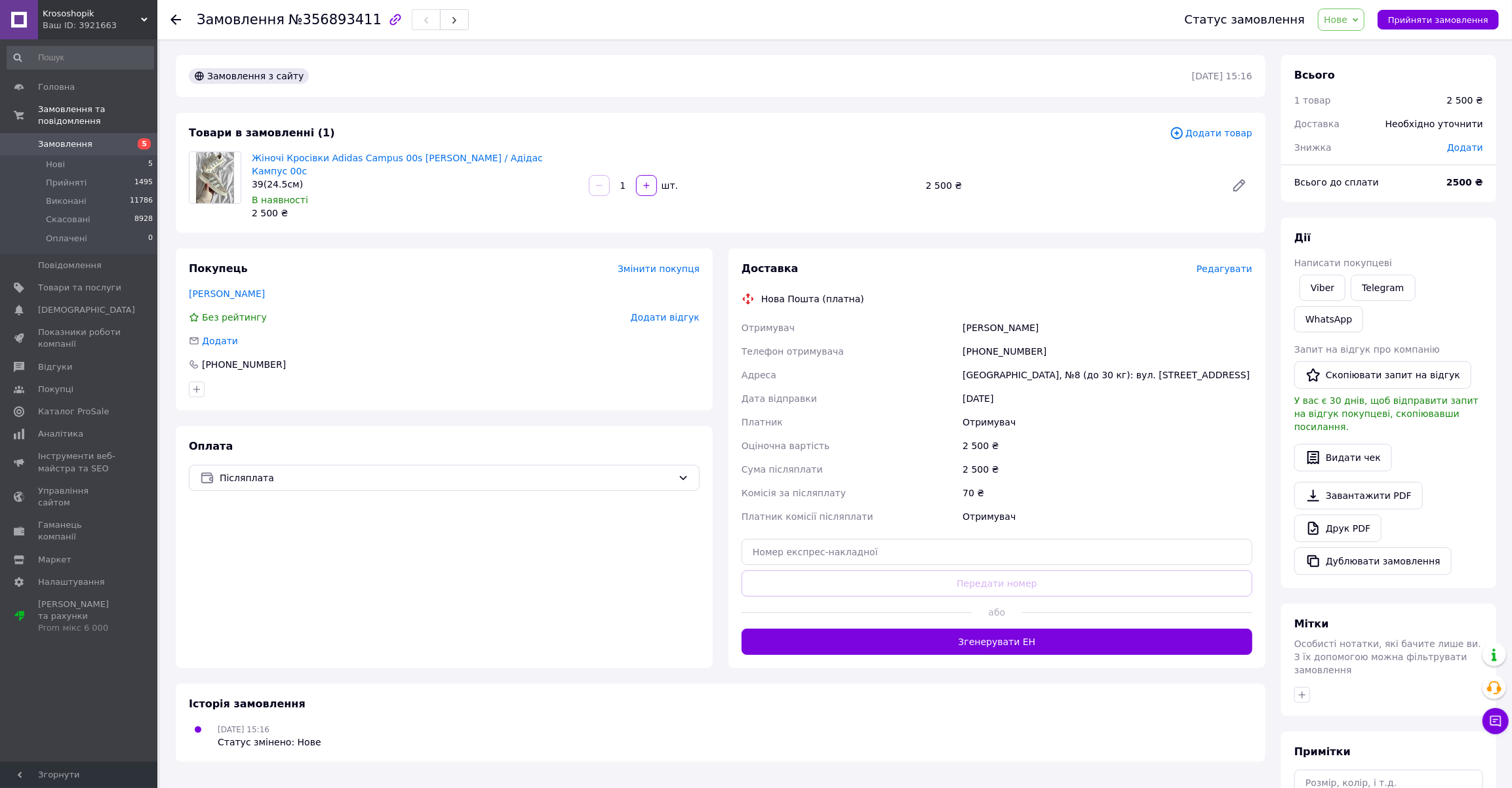
click at [995, 340] on div "+380979241658" at bounding box center [1107, 351] width 295 height 24
copy div "380979241658"
click at [243, 249] on div "Покупець Змінити покупця Скубенко Ростислав Без рейтингу Додати відгук Додати +…" at bounding box center [444, 329] width 537 height 162
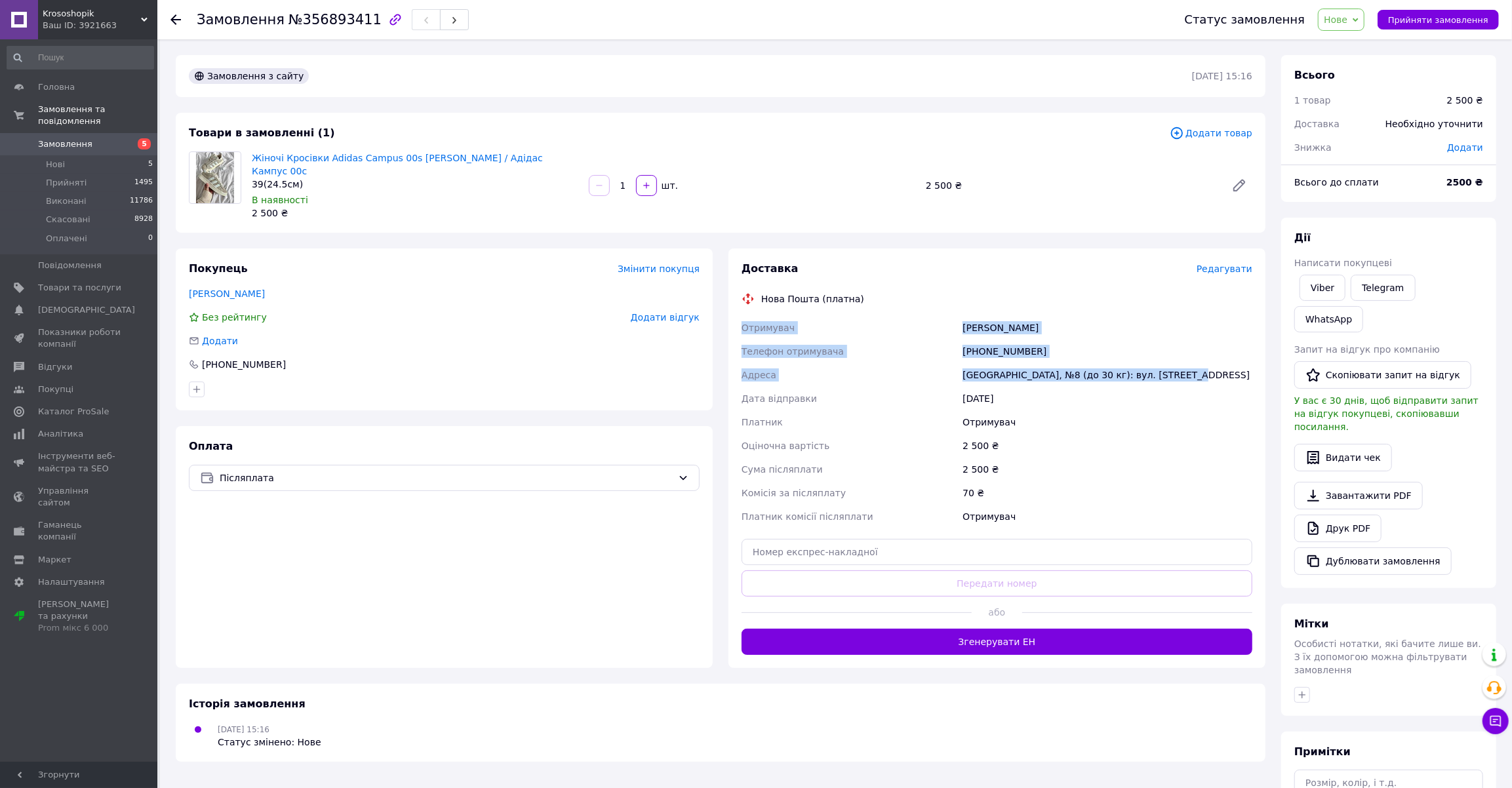
drag, startPoint x: 736, startPoint y: 310, endPoint x: 1180, endPoint y: 361, distance: 446.9
click at [1181, 366] on div "Доставка Редагувати Нова Пошта (платна) Отримувач Скубенко Ростислав Телефон от…" at bounding box center [996, 459] width 537 height 420
copy div "Отримувач Скубенко Ростислав Телефон отримувача +380979241658 Адреса Бориспіль,…"
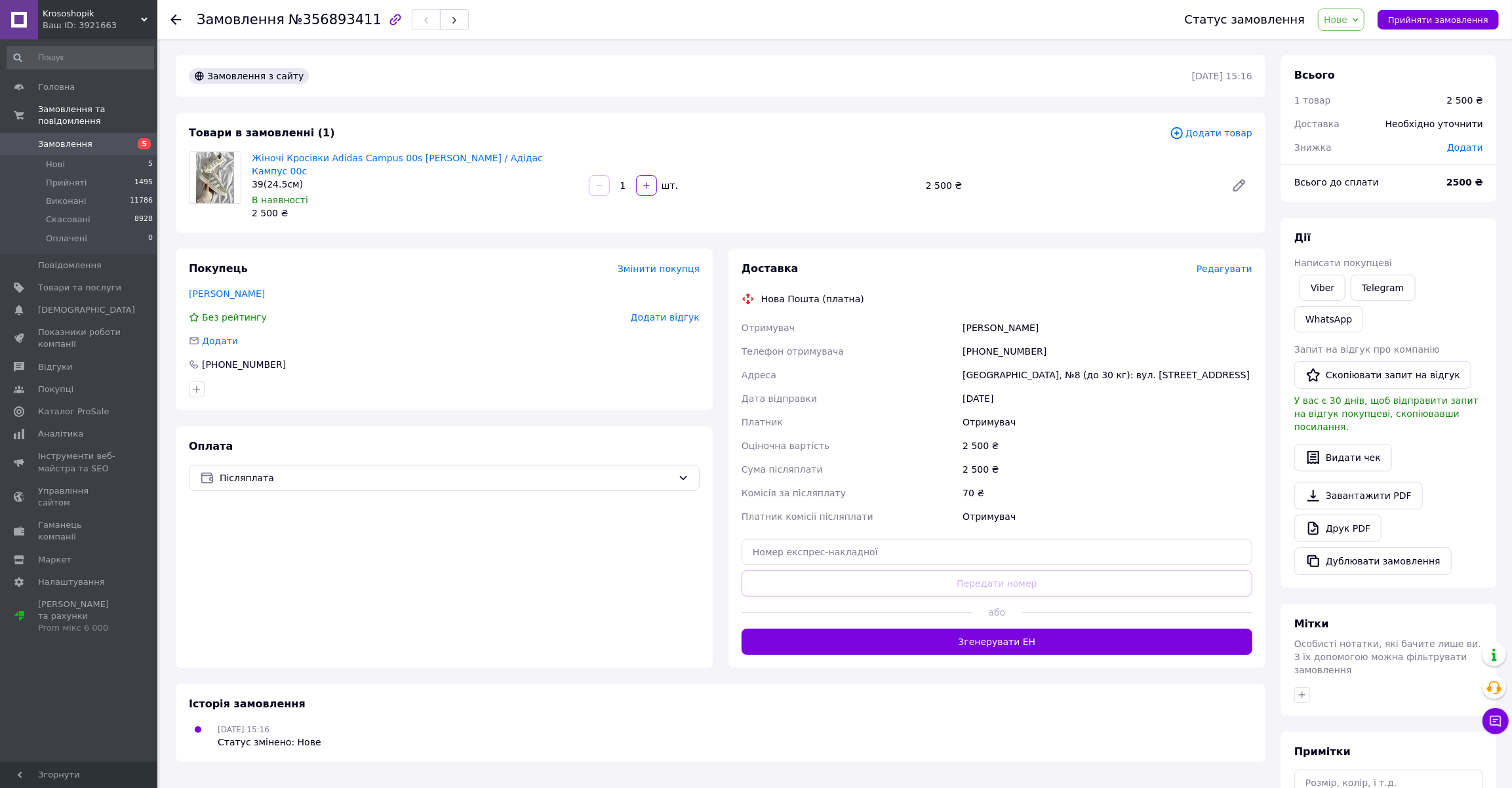
click at [277, 223] on div "Замовлення з сайту 12.08.2025 | 15:16 Товари в замовленні (1) Додати товар Жіно…" at bounding box center [721, 479] width 1106 height 850
drag, startPoint x: 250, startPoint y: 157, endPoint x: 465, endPoint y: 162, distance: 215.1
click at [465, 162] on div "Жіночі Кросівки Adidas Campus 00s Wonder White / Адідас Кампус 00с 39(24.5см) В…" at bounding box center [415, 185] width 337 height 73
copy link "Жіночі Кросівки Adidas Campus 00s Wonder White"
